Goal: Transaction & Acquisition: Purchase product/service

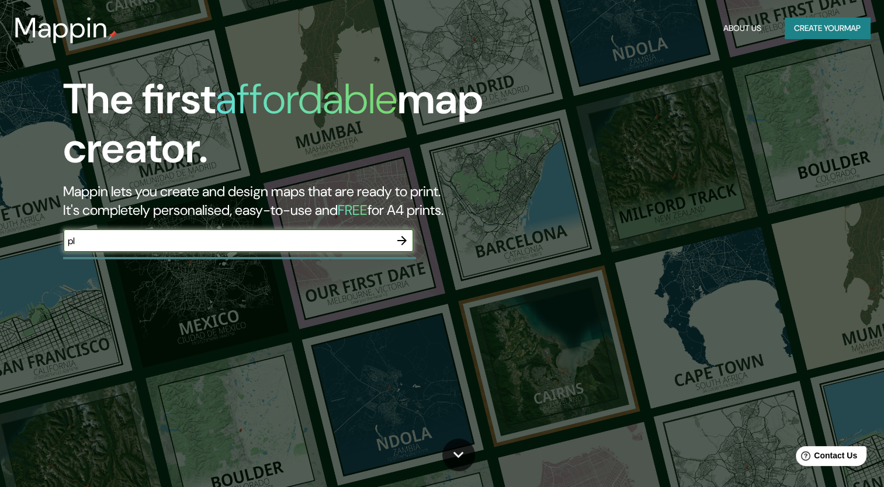
type input "[GEOGRAPHIC_DATA]"
click at [402, 244] on icon "button" at bounding box center [401, 240] width 9 height 9
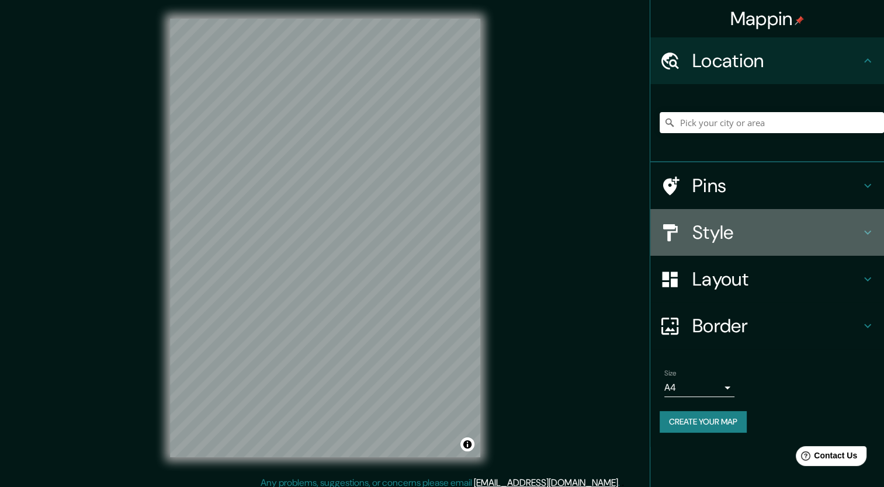
click at [752, 234] on h4 "Style" at bounding box center [776, 232] width 168 height 23
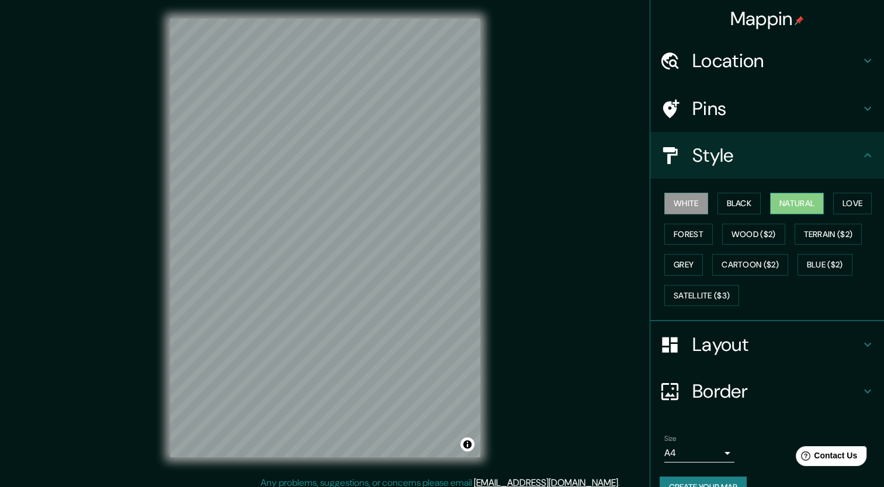
click at [788, 208] on button "Natural" at bounding box center [797, 204] width 54 height 22
click at [757, 231] on button "Wood ($2)" at bounding box center [753, 235] width 63 height 22
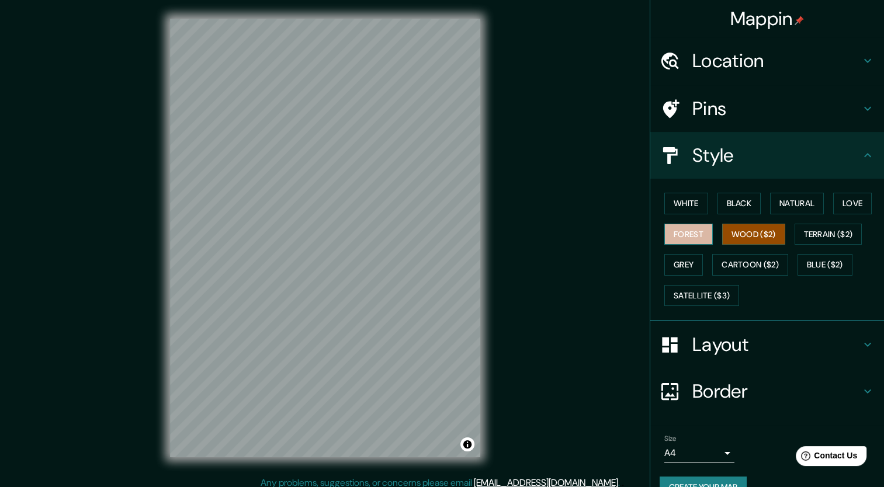
click at [686, 231] on button "Forest" at bounding box center [688, 235] width 48 height 22
click at [844, 199] on button "Love" at bounding box center [852, 204] width 39 height 22
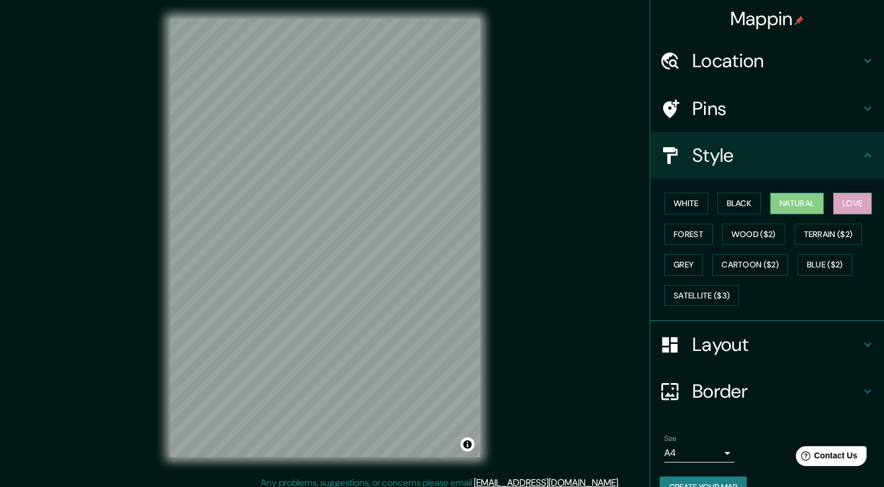
click at [801, 201] on button "Natural" at bounding box center [797, 204] width 54 height 22
click at [741, 202] on button "Black" at bounding box center [739, 204] width 44 height 22
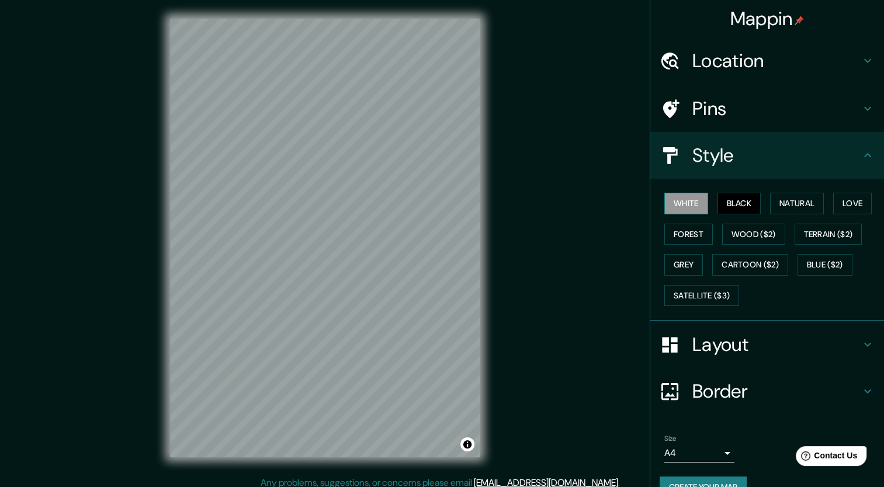
click at [690, 208] on button "White" at bounding box center [686, 204] width 44 height 22
click at [738, 207] on button "Black" at bounding box center [739, 204] width 44 height 22
